Goal: Use online tool/utility

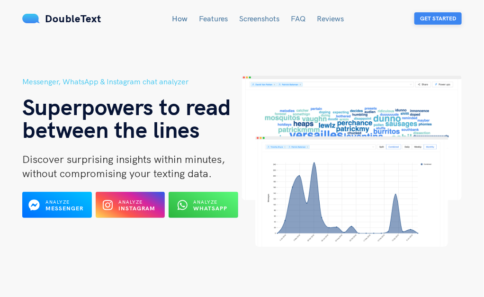
click at [433, 15] on button "Get Started" at bounding box center [437, 18] width 47 height 12
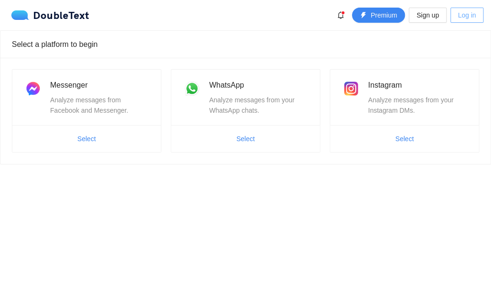
click at [463, 18] on span "Log in" at bounding box center [467, 15] width 18 height 10
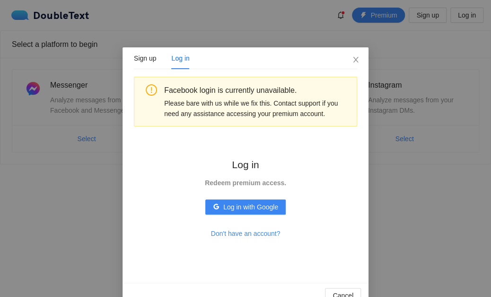
click at [152, 168] on div "Facebook login is currently unavailable. Please bare with us while we fix this.…" at bounding box center [245, 174] width 223 height 194
click at [232, 213] on button "Log in with Google" at bounding box center [245, 206] width 80 height 15
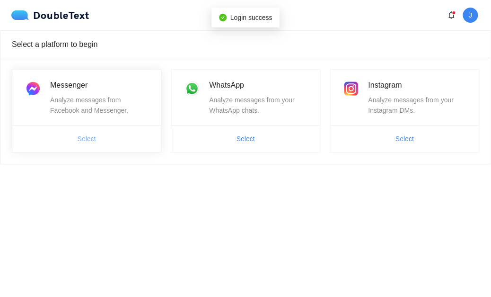
click at [88, 136] on span "Select" at bounding box center [87, 138] width 18 height 10
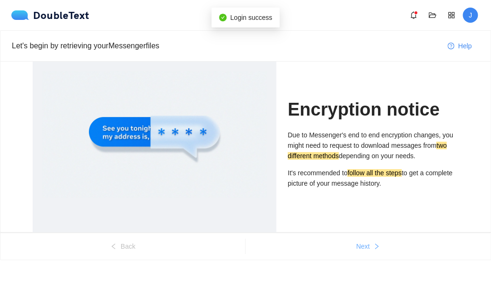
click at [367, 247] on span "Next" at bounding box center [363, 246] width 14 height 10
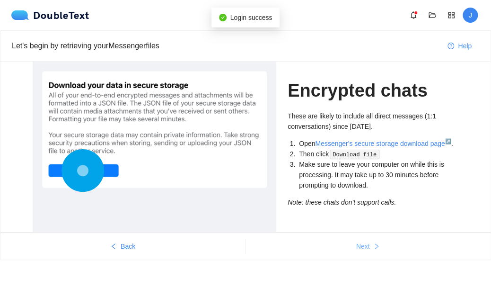
click at [367, 247] on span "Next" at bounding box center [363, 246] width 14 height 10
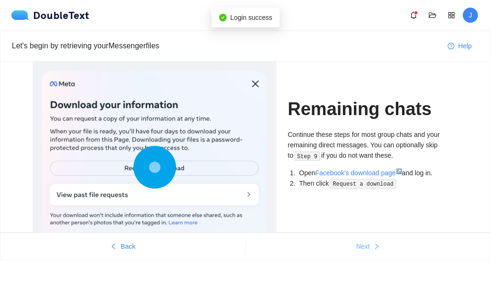
click at [367, 247] on span "Next" at bounding box center [363, 246] width 14 height 10
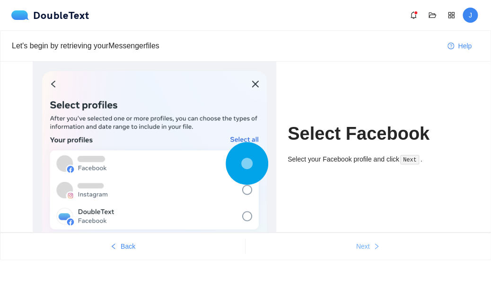
click at [367, 247] on span "Next" at bounding box center [363, 246] width 14 height 10
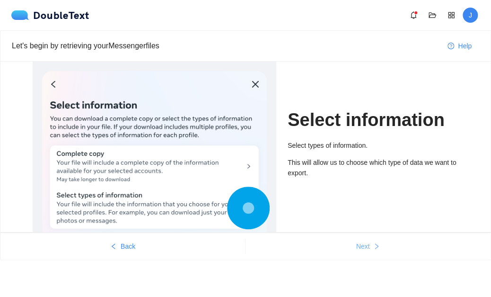
click at [367, 247] on span "Next" at bounding box center [363, 246] width 14 height 10
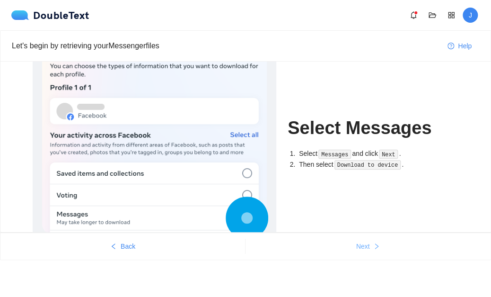
click at [367, 247] on span "Next" at bounding box center [363, 246] width 14 height 10
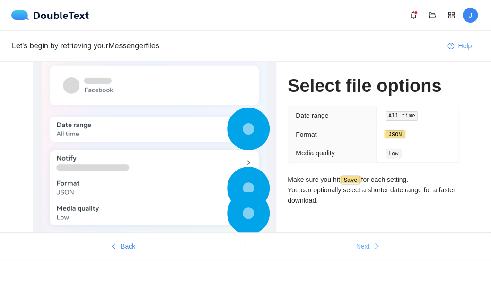
click at [367, 247] on span "Next" at bounding box center [363, 246] width 14 height 10
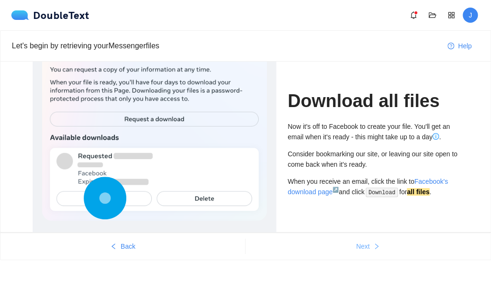
click at [367, 247] on span "Next" at bounding box center [363, 246] width 14 height 10
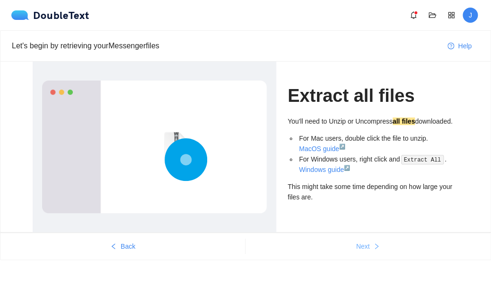
click at [367, 247] on span "Next" at bounding box center [363, 246] width 14 height 10
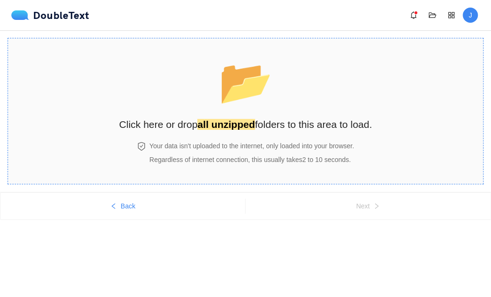
click at [246, 71] on span "📂" at bounding box center [246, 82] width 54 height 48
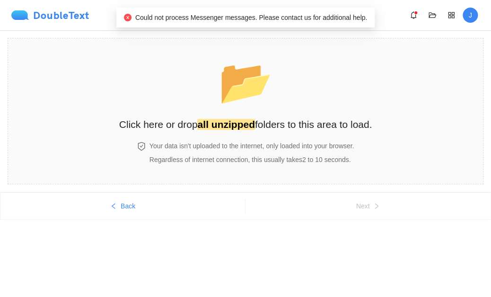
click at [53, 15] on div "DoubleText" at bounding box center [50, 14] width 78 height 9
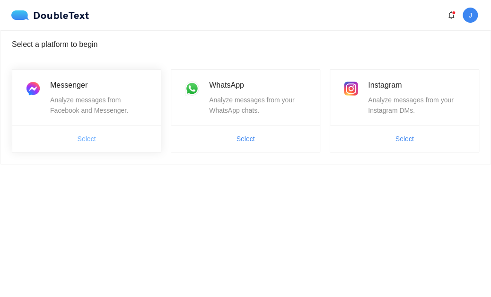
click at [99, 138] on button "Select" at bounding box center [87, 138] width 34 height 15
